Goal: Information Seeking & Learning: Find specific fact

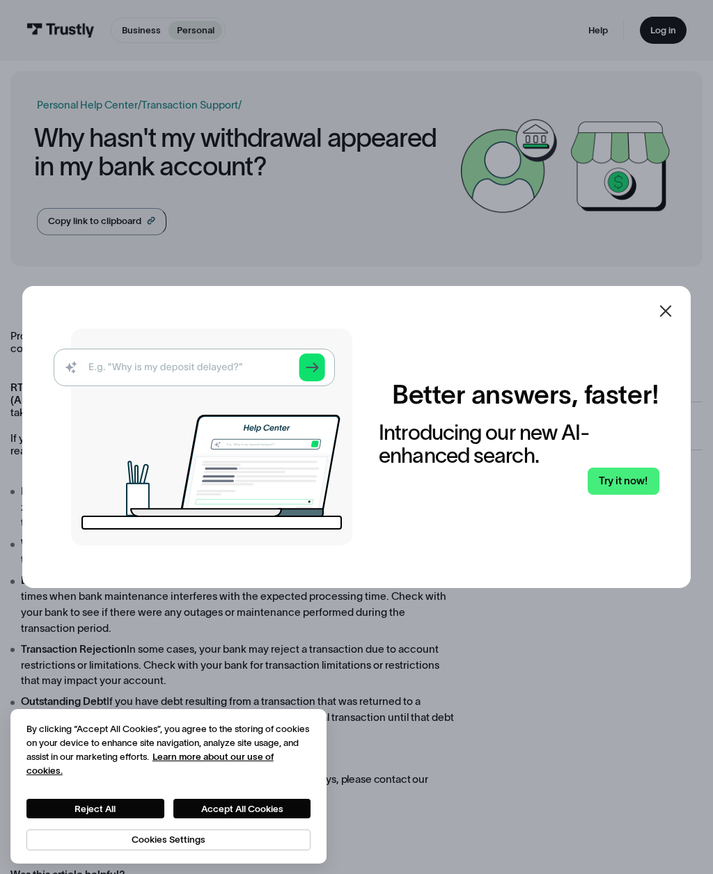
click at [663, 319] on icon at bounding box center [665, 311] width 17 height 17
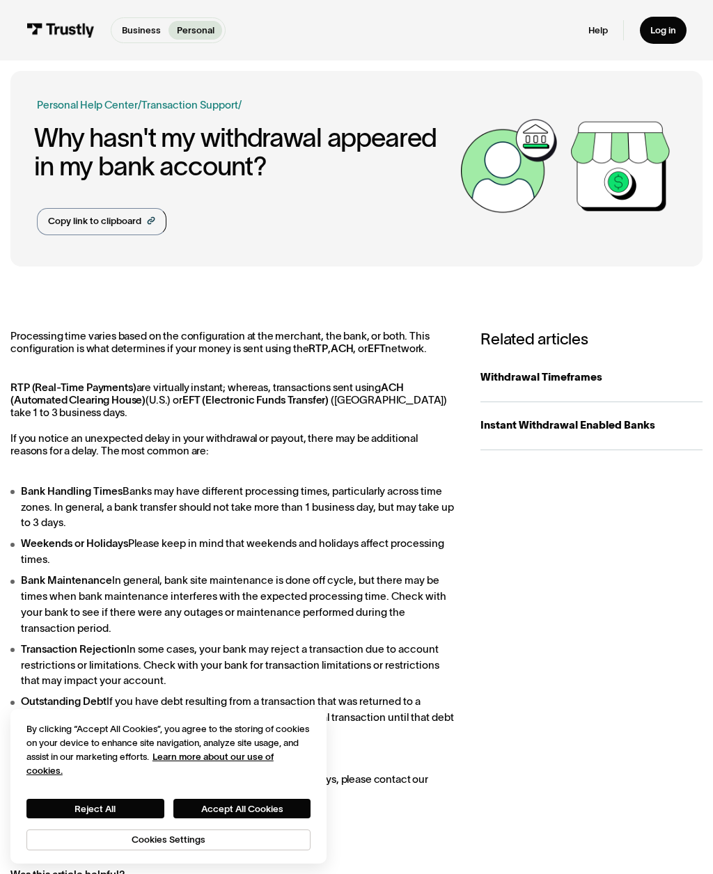
click at [592, 428] on div "Instant Withdrawal Enabled Banks" at bounding box center [591, 426] width 222 height 16
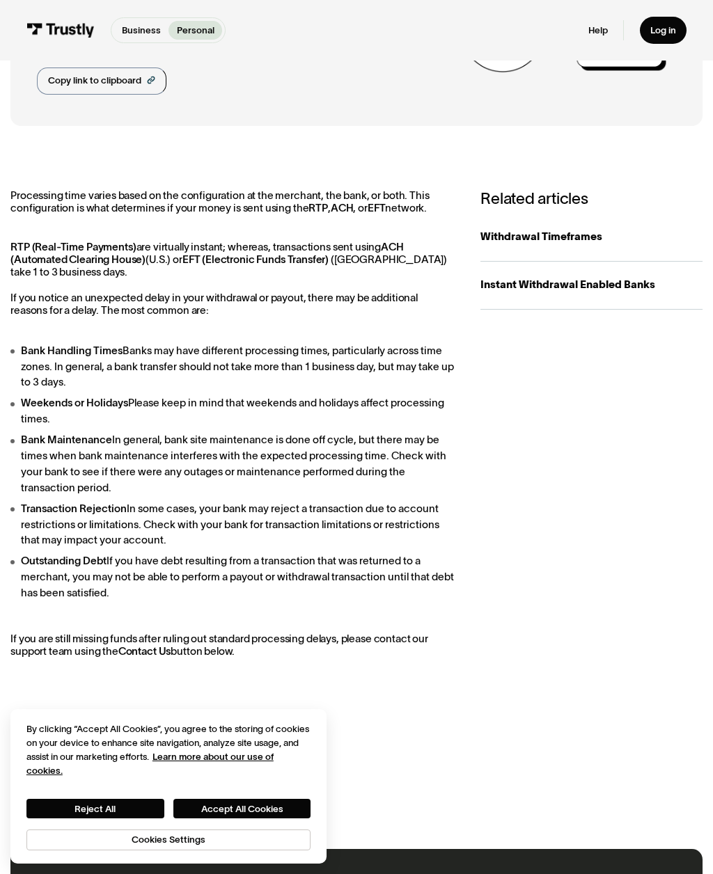
scroll to position [139, 0]
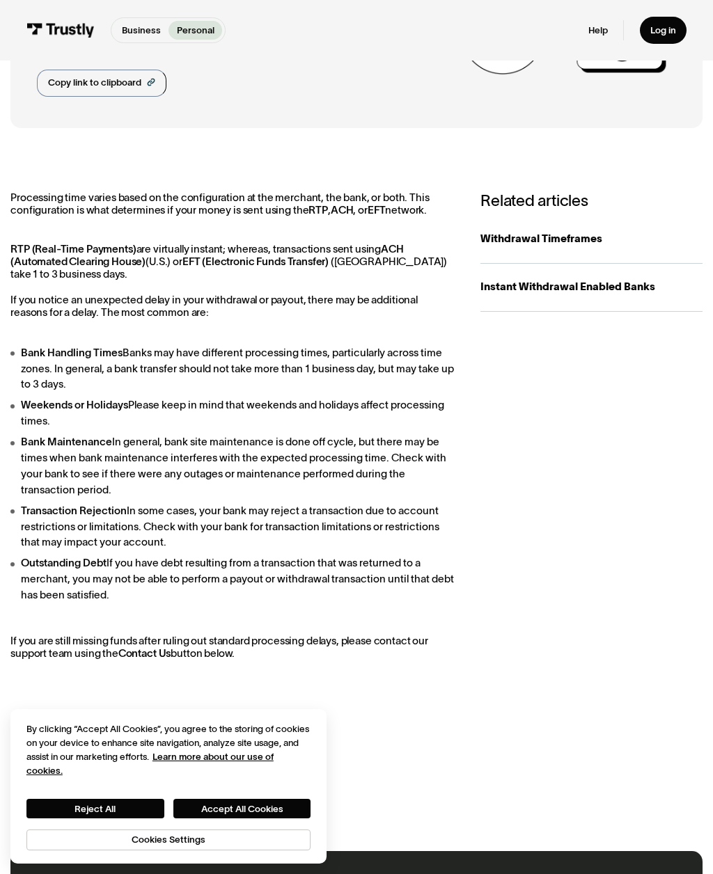
click at [683, 693] on div "**********" at bounding box center [356, 737] width 692 height 102
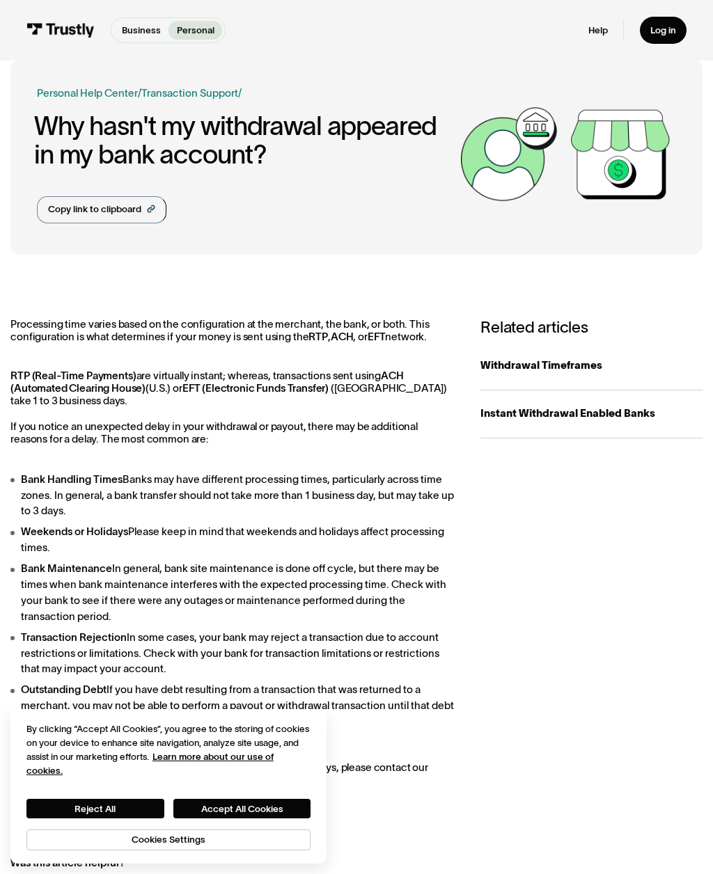
scroll to position [0, 0]
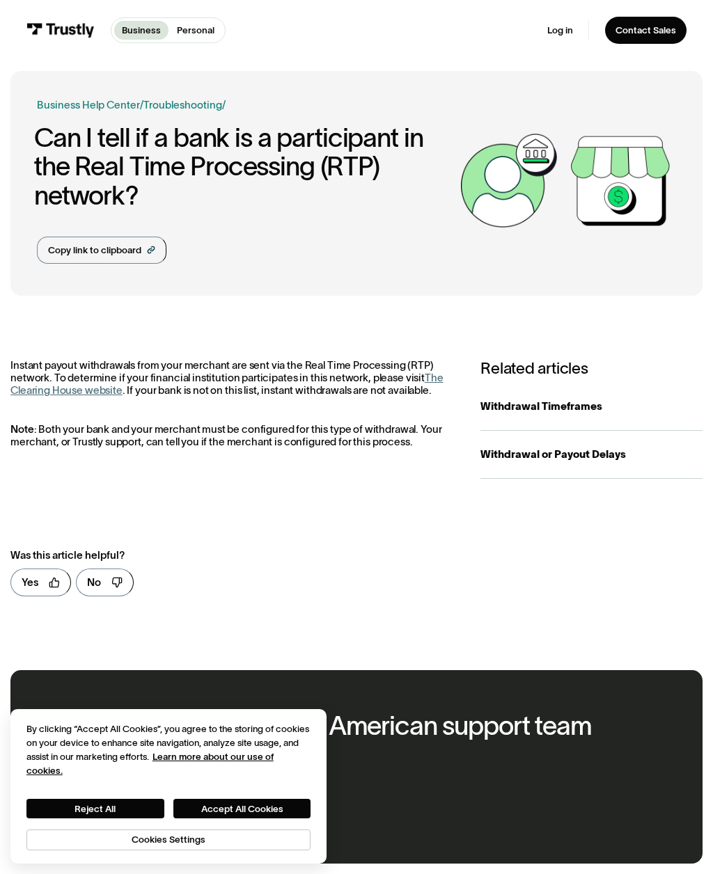
click at [49, 389] on link "The Clearing House website" at bounding box center [226, 384] width 432 height 24
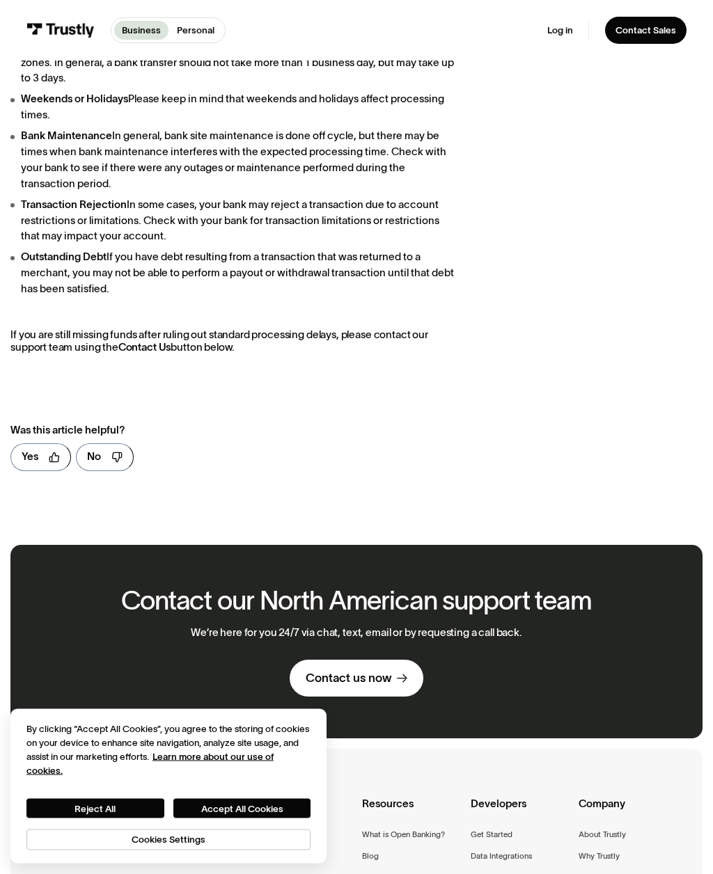
scroll to position [445, 0]
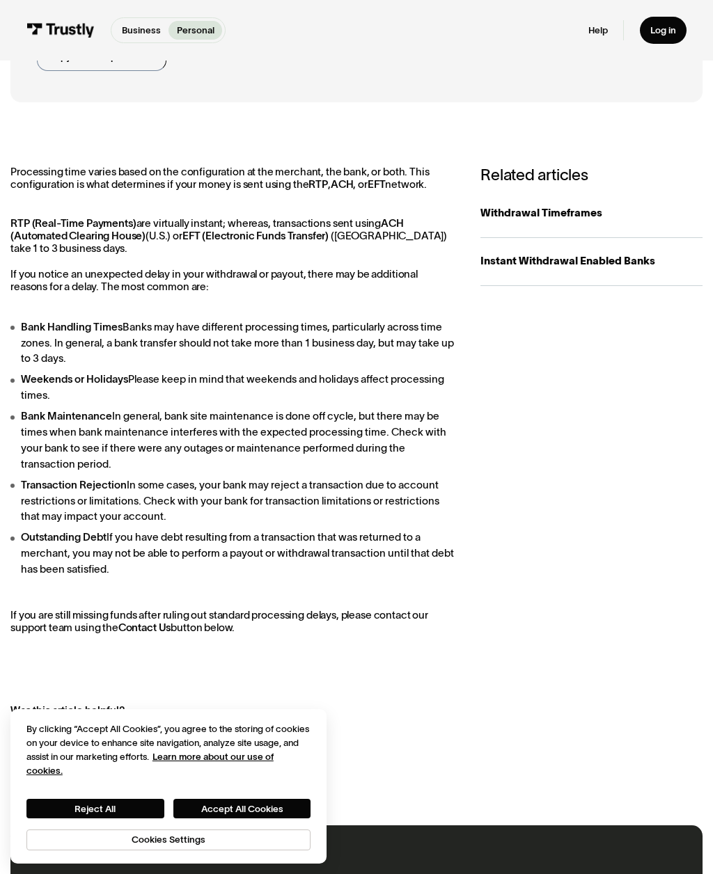
scroll to position [164, 0]
click at [660, 263] on div "Instant Withdrawal Enabled Banks" at bounding box center [591, 262] width 222 height 16
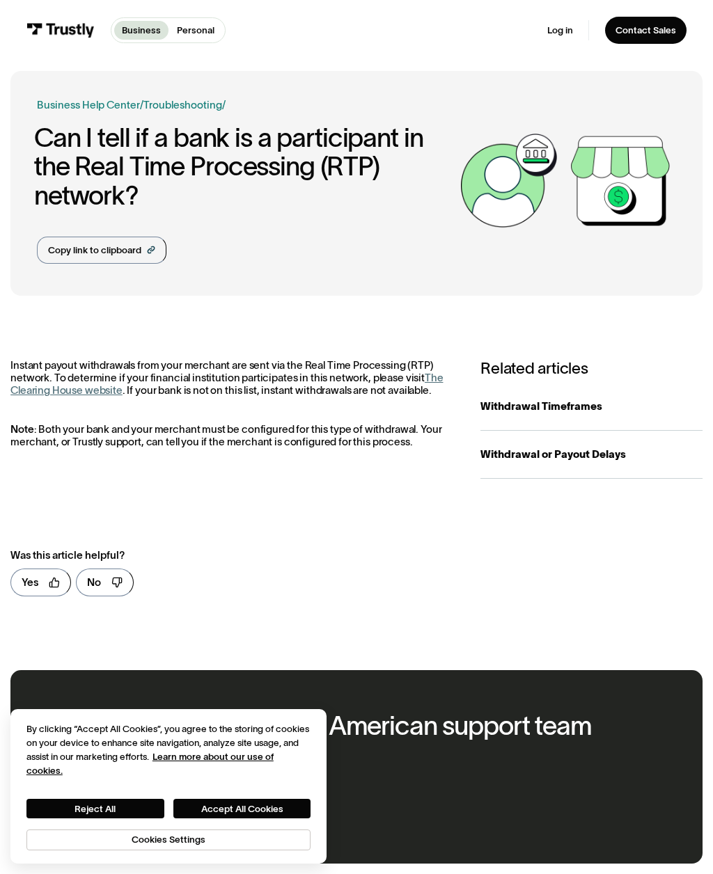
click at [96, 390] on link "The Clearing House website" at bounding box center [226, 384] width 432 height 24
